Goal: Task Accomplishment & Management: Use online tool/utility

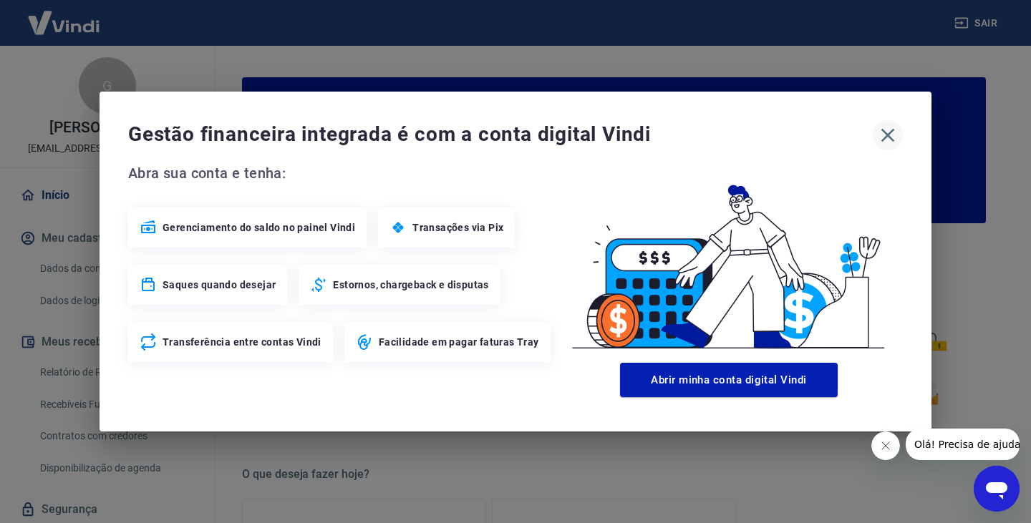
click at [883, 133] on icon "button" at bounding box center [887, 135] width 23 height 23
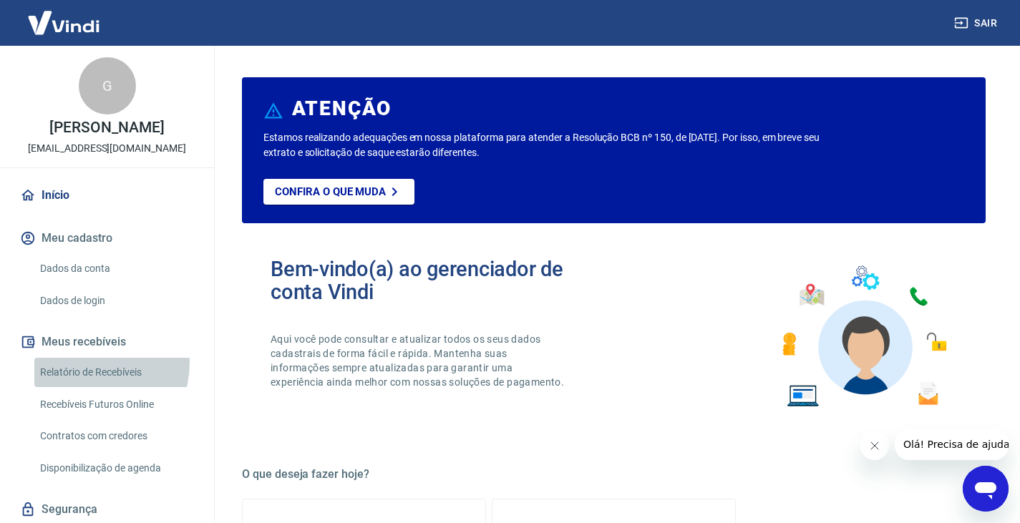
click at [86, 378] on link "Relatório de Recebíveis" at bounding box center [115, 372] width 163 height 29
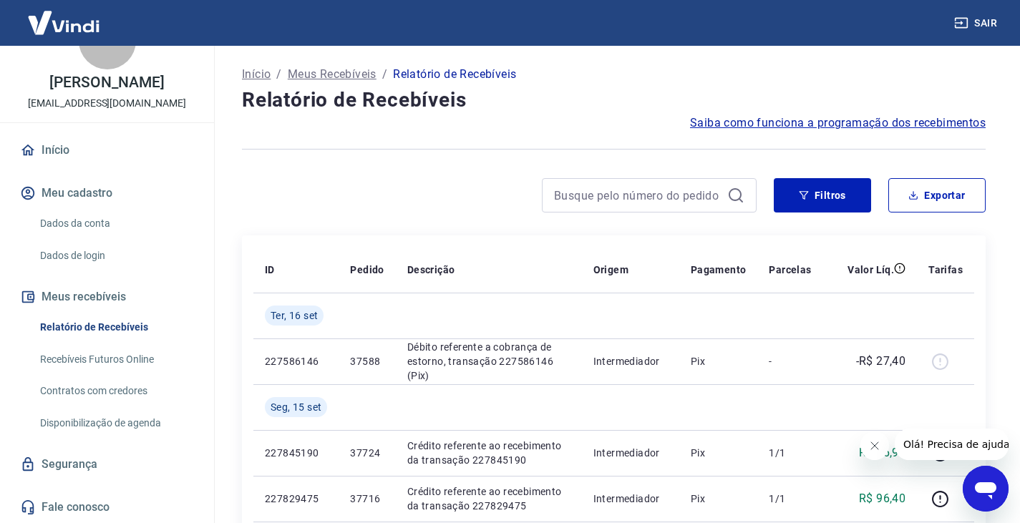
scroll to position [60, 0]
click at [95, 300] on button "Meus recebíveis" at bounding box center [107, 297] width 180 height 32
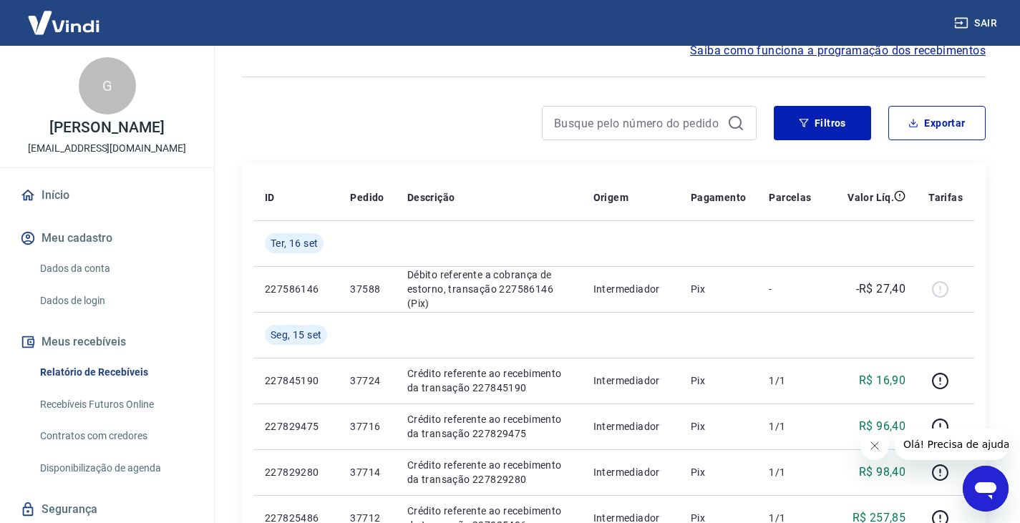
scroll to position [72, 0]
click at [102, 87] on div "G" at bounding box center [107, 85] width 57 height 57
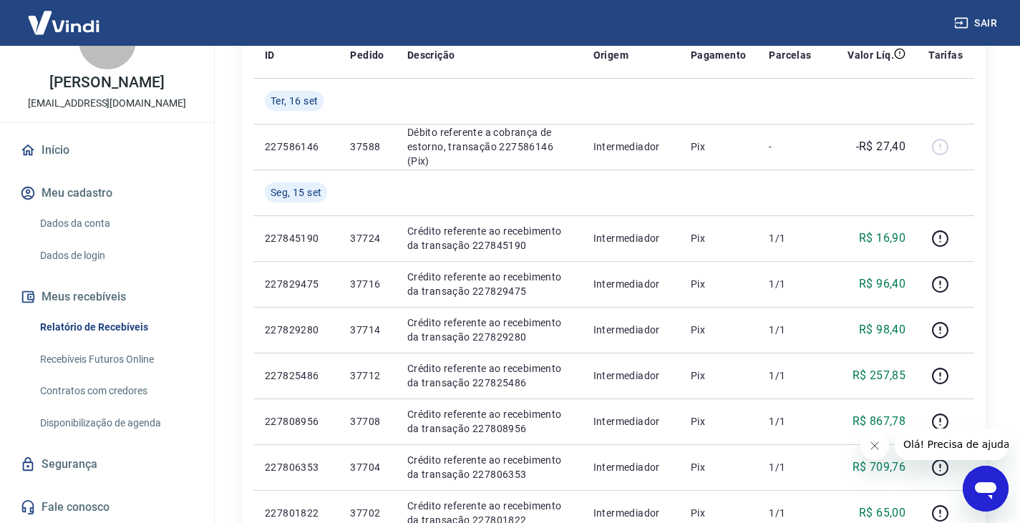
scroll to position [60, 0]
click at [104, 357] on link "Recebíveis Futuros Online" at bounding box center [115, 359] width 163 height 29
